Goal: Book appointment/travel/reservation

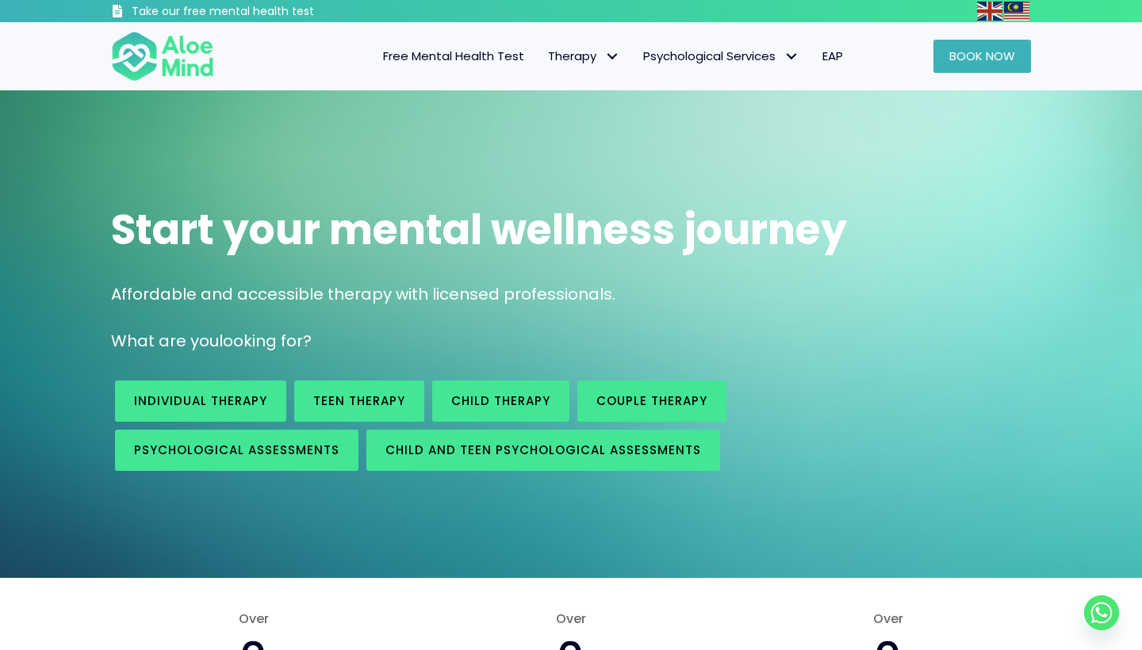
click at [975, 68] on link "Book Now" at bounding box center [982, 56] width 98 height 33
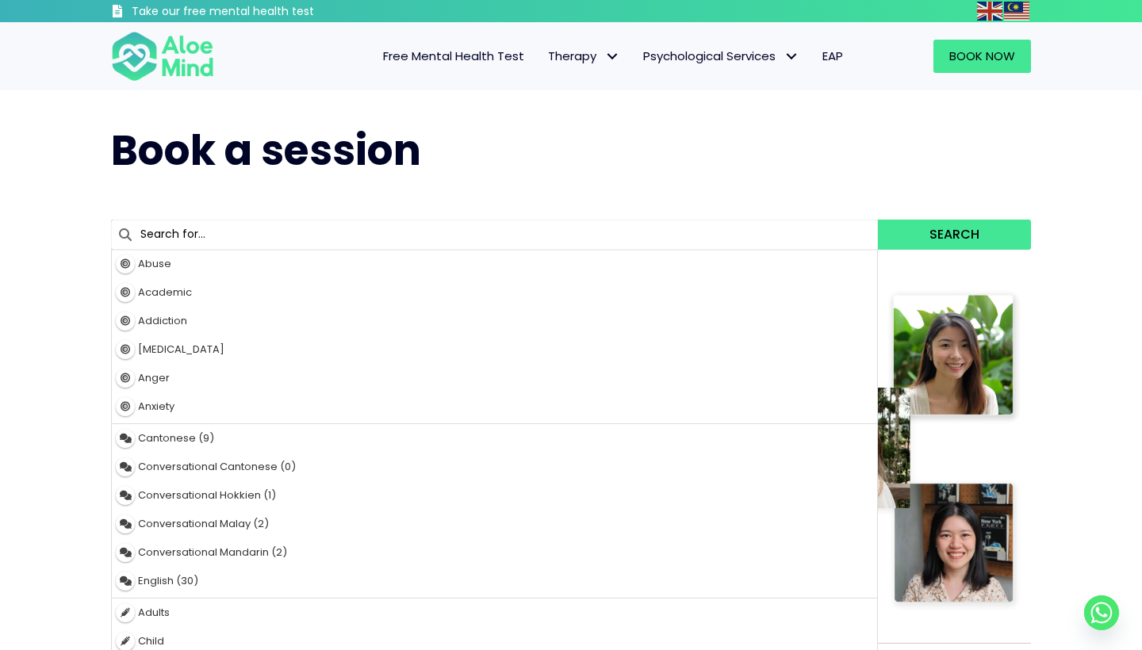
click at [676, 239] on input "text" at bounding box center [494, 235] width 767 height 30
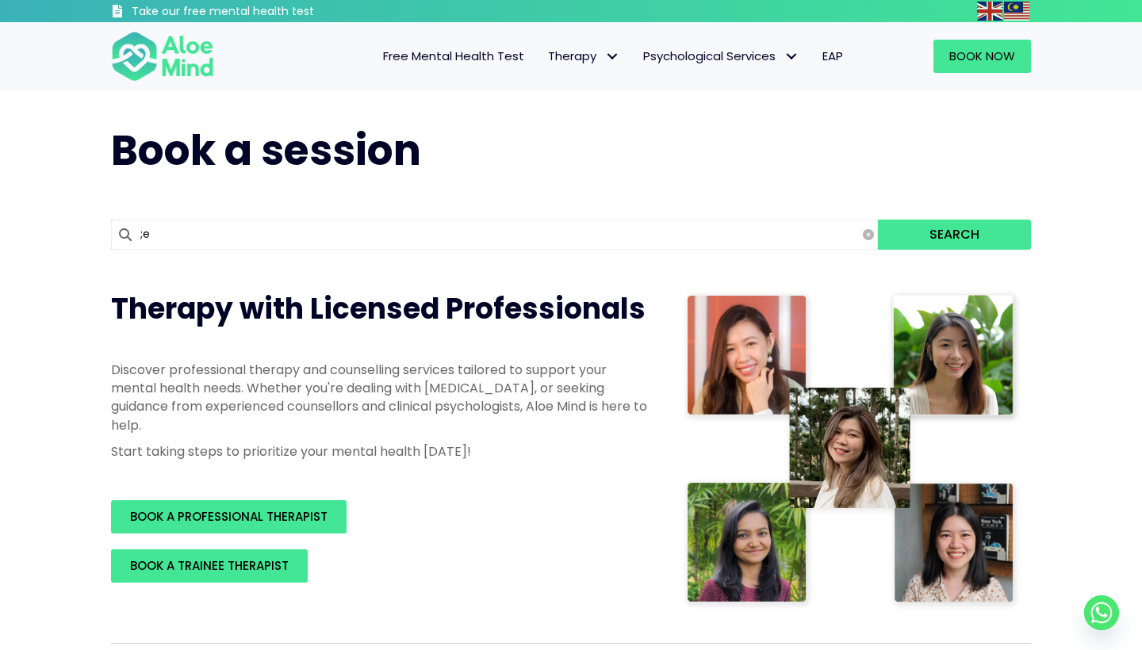
type input ";"
type input "o"
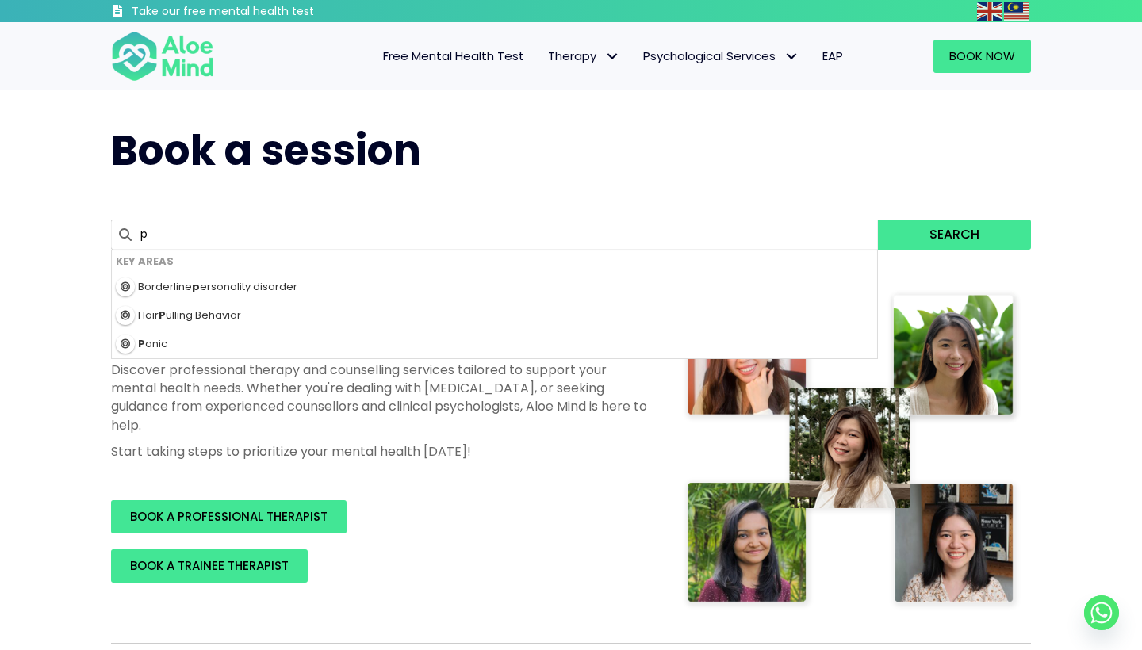
type input "pe"
type input "[PERSON_NAME]"
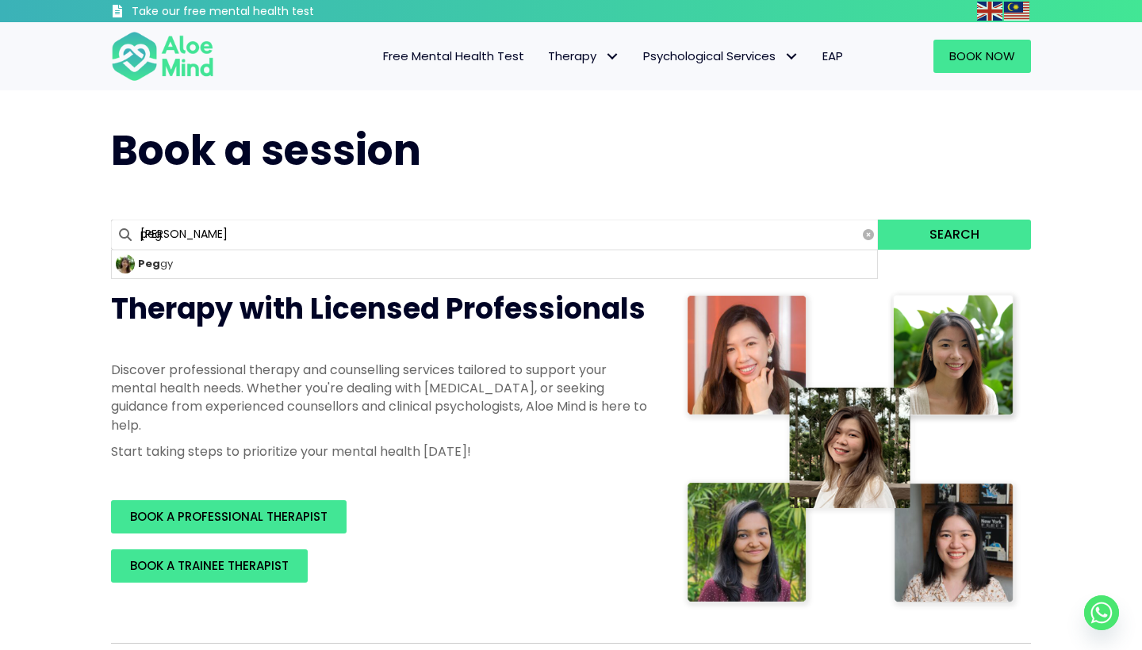
type input "pegg"
click at [954, 234] on button "Search" at bounding box center [954, 235] width 153 height 30
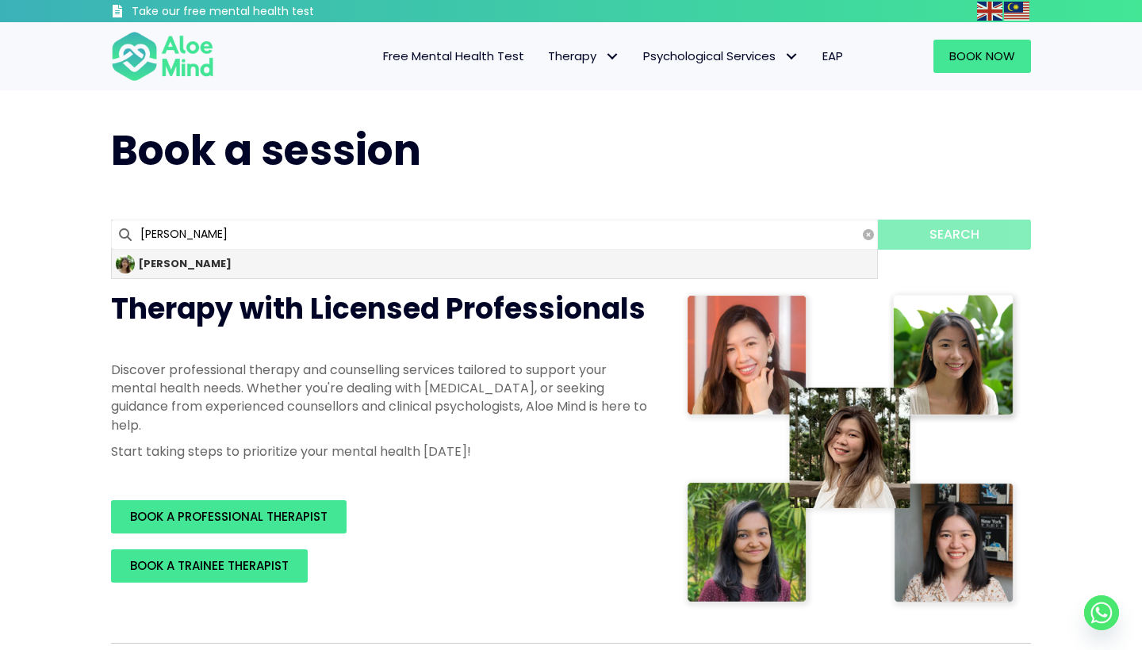
click at [162, 266] on strong "[PERSON_NAME]" at bounding box center [185, 263] width 94 height 15
type input "[PERSON_NAME]"
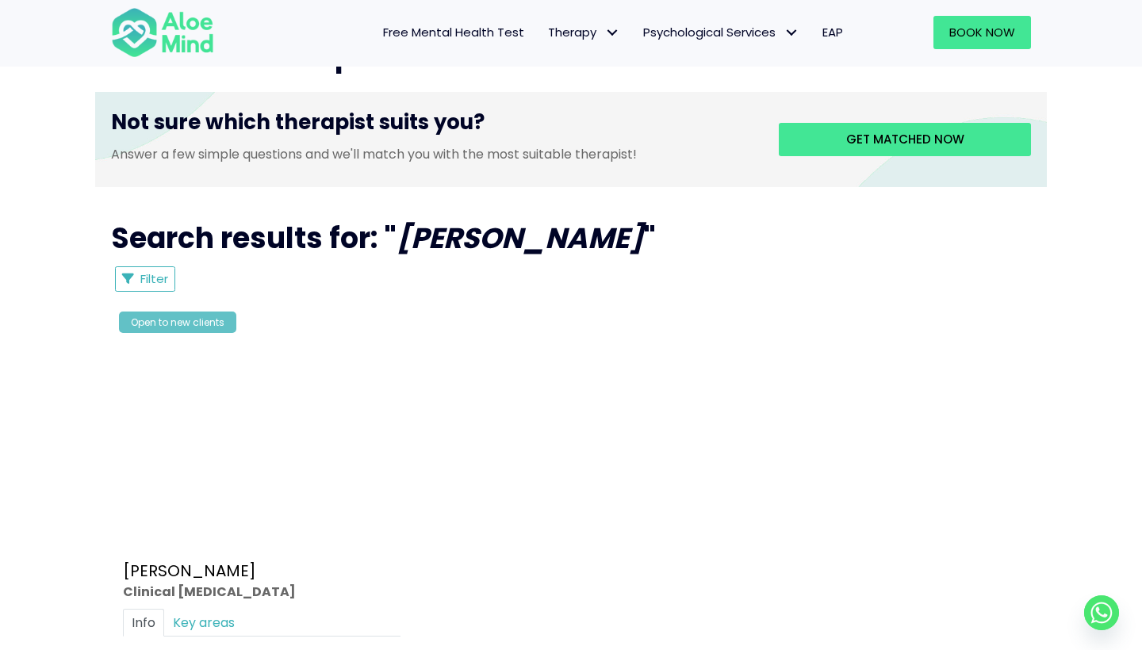
scroll to position [886, 0]
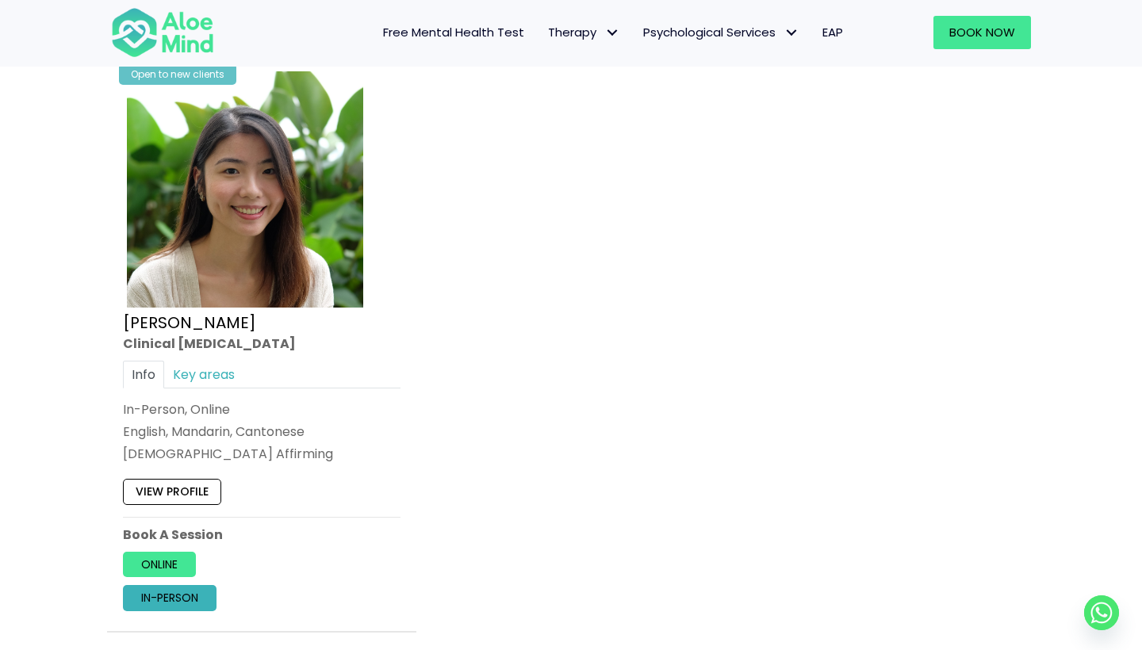
click at [180, 594] on link "In-person" at bounding box center [170, 597] width 94 height 25
